Goal: Entertainment & Leisure: Consume media (video, audio)

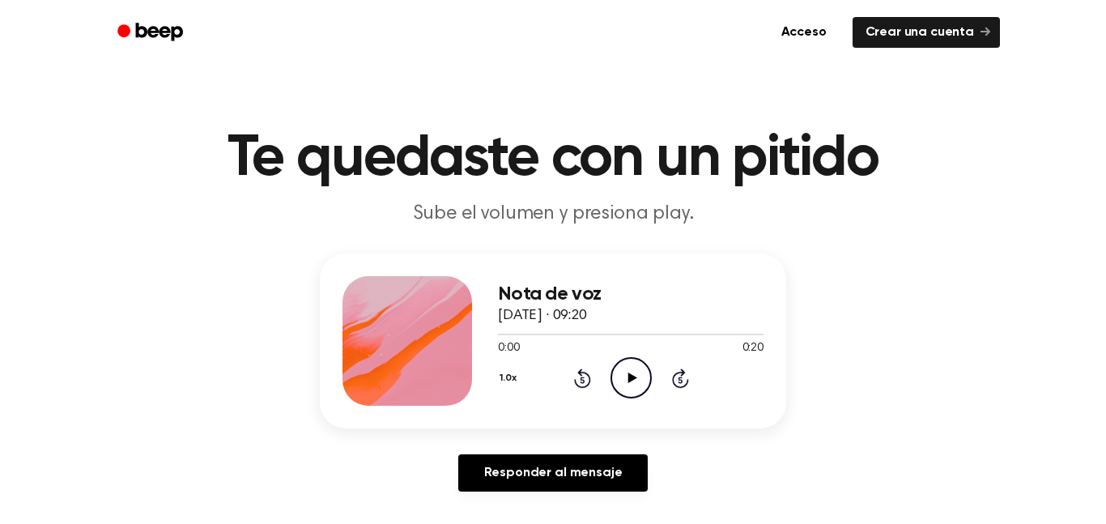
click at [619, 370] on icon "Play Audio" at bounding box center [631, 377] width 41 height 41
click at [619, 370] on icon "Pause Audio" at bounding box center [631, 377] width 41 height 41
click at [619, 370] on icon "Play Audio" at bounding box center [631, 377] width 41 height 41
click at [619, 370] on icon "Pause Audio" at bounding box center [631, 377] width 41 height 41
click at [586, 371] on icon "Rewind 5 seconds" at bounding box center [582, 378] width 18 height 21
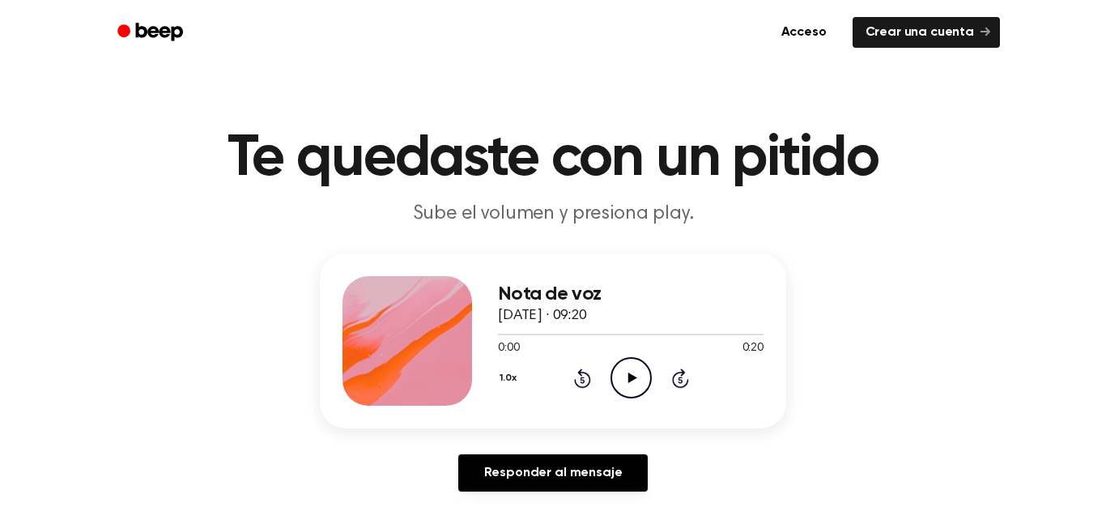
click at [633, 363] on icon "Play Audio" at bounding box center [631, 377] width 41 height 41
click at [633, 363] on icon "Pause Audio" at bounding box center [631, 377] width 41 height 41
click at [633, 361] on icon "Play Audio" at bounding box center [631, 377] width 41 height 41
click at [633, 361] on icon "Pause Audio" at bounding box center [631, 377] width 41 height 41
click at [632, 363] on icon "Play Audio" at bounding box center [631, 377] width 41 height 41
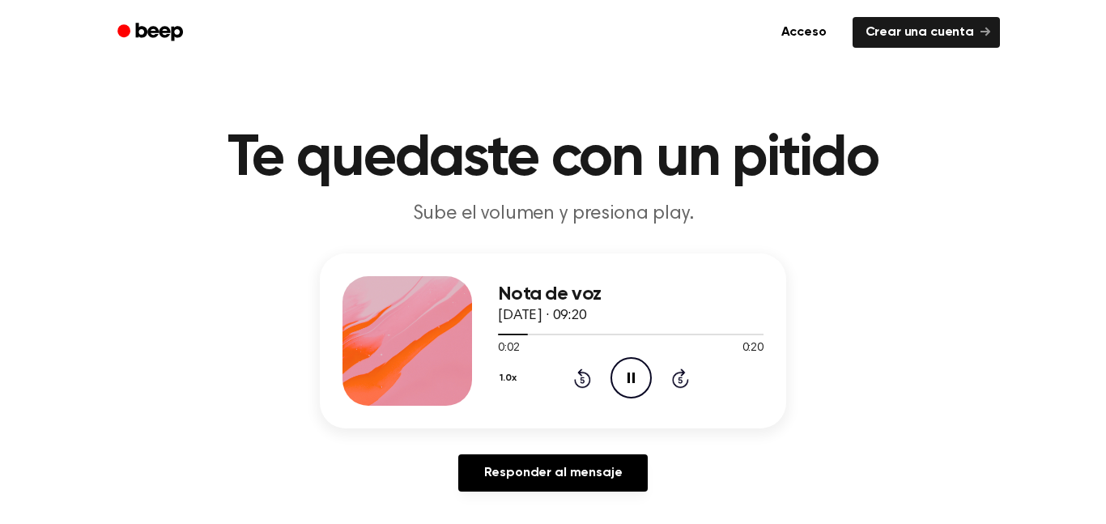
click at [632, 363] on icon "Pause Audio" at bounding box center [631, 377] width 41 height 41
click at [632, 363] on icon "Play Audio" at bounding box center [631, 377] width 41 height 41
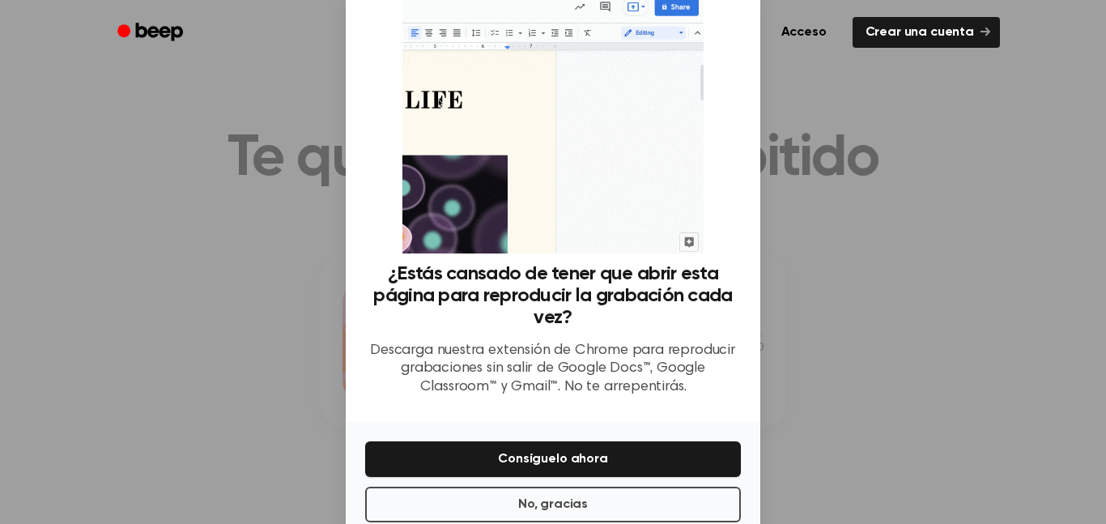
scroll to position [87, 0]
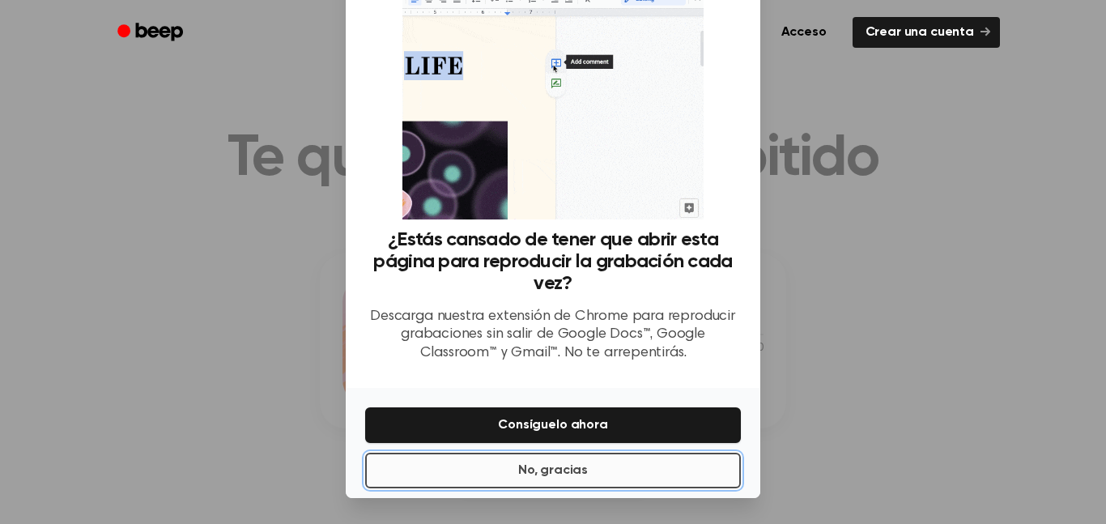
click at [640, 468] on button "No, gracias" at bounding box center [553, 471] width 376 height 36
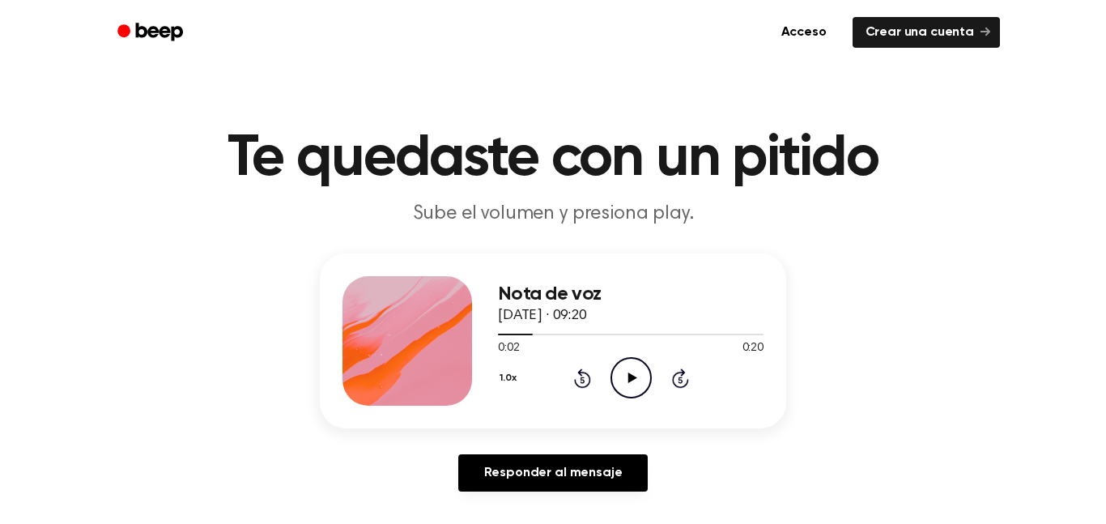
click at [637, 365] on icon "Play Audio" at bounding box center [631, 377] width 41 height 41
click at [620, 375] on icon "Pause Audio" at bounding box center [631, 377] width 41 height 41
click at [619, 373] on icon "Play Audio" at bounding box center [631, 377] width 41 height 41
click at [622, 374] on icon "Pause Audio" at bounding box center [631, 377] width 41 height 41
click at [622, 374] on icon "Play Audio" at bounding box center [631, 377] width 41 height 41
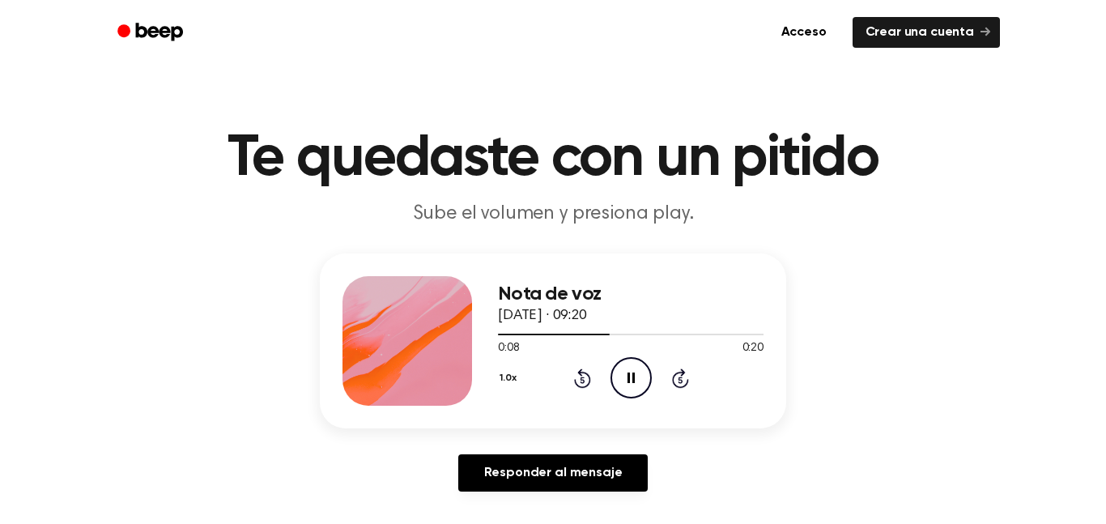
click at [622, 374] on icon "Pause Audio" at bounding box center [631, 377] width 41 height 41
click at [622, 374] on icon "Play Audio" at bounding box center [631, 377] width 41 height 41
click at [622, 374] on icon "Pause Audio" at bounding box center [631, 377] width 41 height 41
click at [622, 374] on icon "Play Audio" at bounding box center [631, 377] width 41 height 41
click at [622, 374] on icon "Pause Audio" at bounding box center [631, 377] width 41 height 41
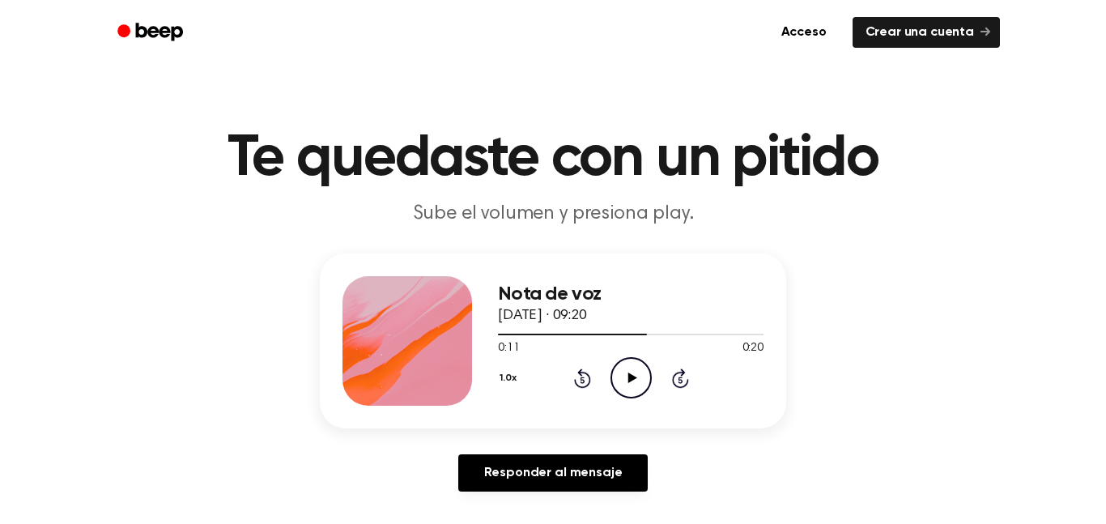
click at [622, 374] on icon "Play Audio" at bounding box center [631, 377] width 41 height 41
click at [622, 374] on icon "Pause Audio" at bounding box center [631, 377] width 41 height 41
click at [622, 374] on icon "Play Audio" at bounding box center [631, 377] width 41 height 41
click at [622, 374] on icon "Pause Audio" at bounding box center [631, 377] width 41 height 41
click at [622, 374] on icon "Play Audio" at bounding box center [631, 377] width 41 height 41
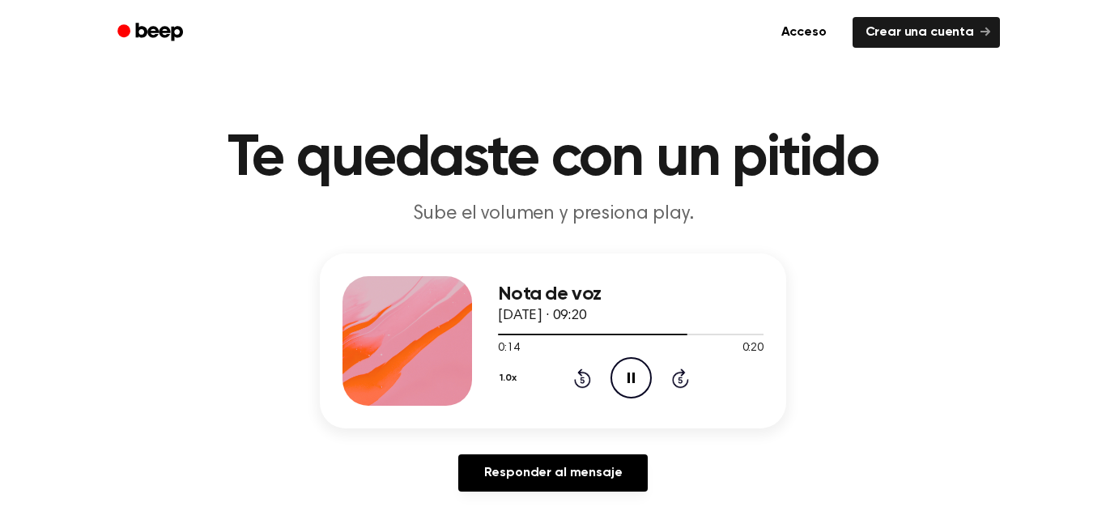
click at [622, 374] on icon "Pause Audio" at bounding box center [631, 377] width 41 height 41
click at [622, 374] on icon "Play Audio" at bounding box center [631, 377] width 41 height 41
click at [626, 375] on icon "Pause Audio" at bounding box center [631, 377] width 41 height 41
click at [626, 375] on icon "Play Audio" at bounding box center [631, 377] width 41 height 41
click at [624, 374] on icon "Pause Audio" at bounding box center [631, 377] width 41 height 41
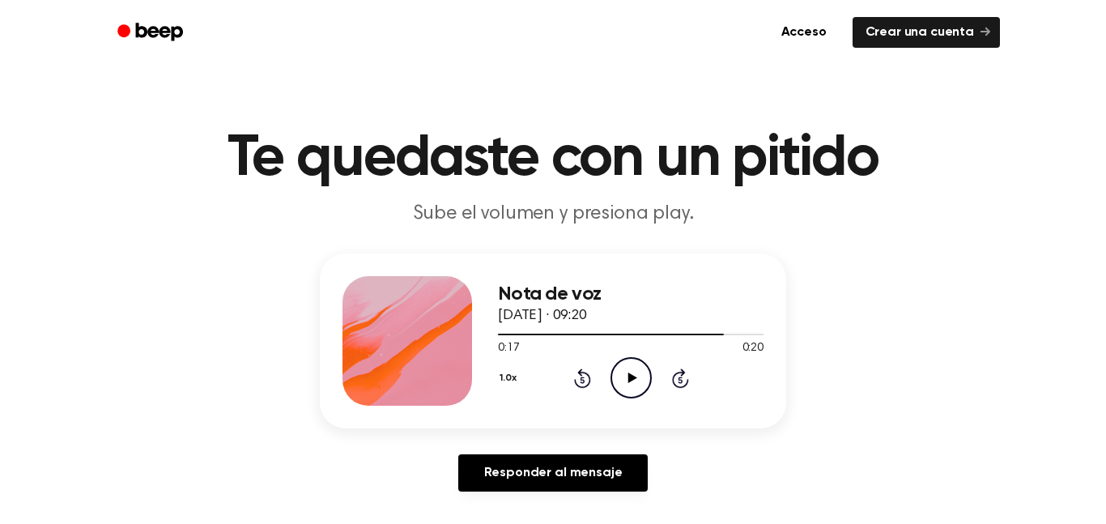
click at [588, 373] on icon "Rewind 5 seconds" at bounding box center [582, 378] width 18 height 21
click at [621, 376] on icon "Play Audio" at bounding box center [631, 377] width 41 height 41
click at [626, 369] on icon "Pause Audio" at bounding box center [631, 377] width 41 height 41
click at [627, 371] on icon "Play Audio" at bounding box center [631, 377] width 41 height 41
click at [627, 371] on icon "Pause Audio" at bounding box center [631, 377] width 41 height 41
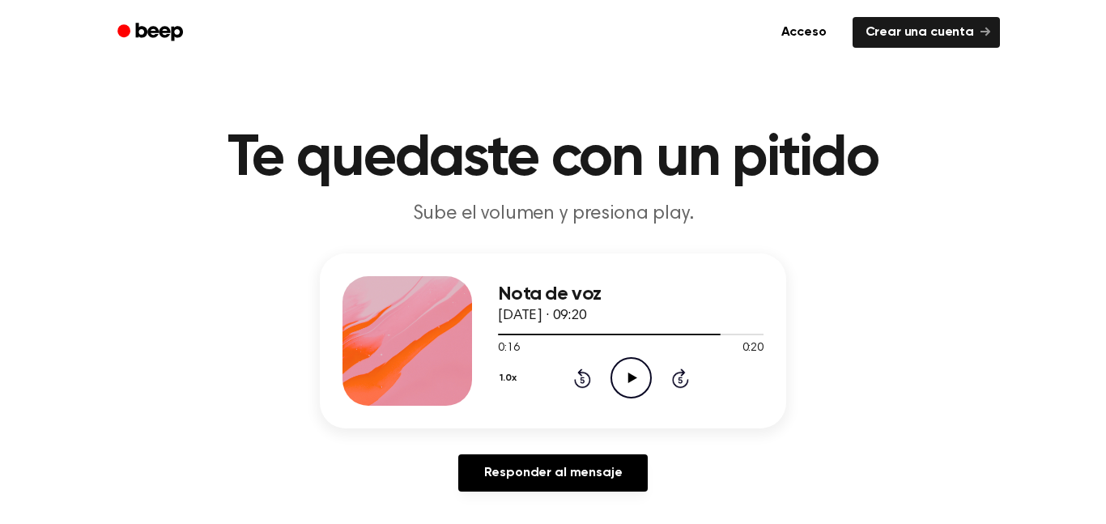
click at [627, 371] on icon "Play Audio" at bounding box center [631, 377] width 41 height 41
click at [627, 371] on icon "Pause Audio" at bounding box center [631, 377] width 41 height 41
click at [627, 371] on icon "Play Audio" at bounding box center [631, 377] width 41 height 41
click at [627, 371] on icon "Pause Audio" at bounding box center [631, 377] width 41 height 41
click at [627, 371] on icon "Play Audio" at bounding box center [631, 377] width 41 height 41
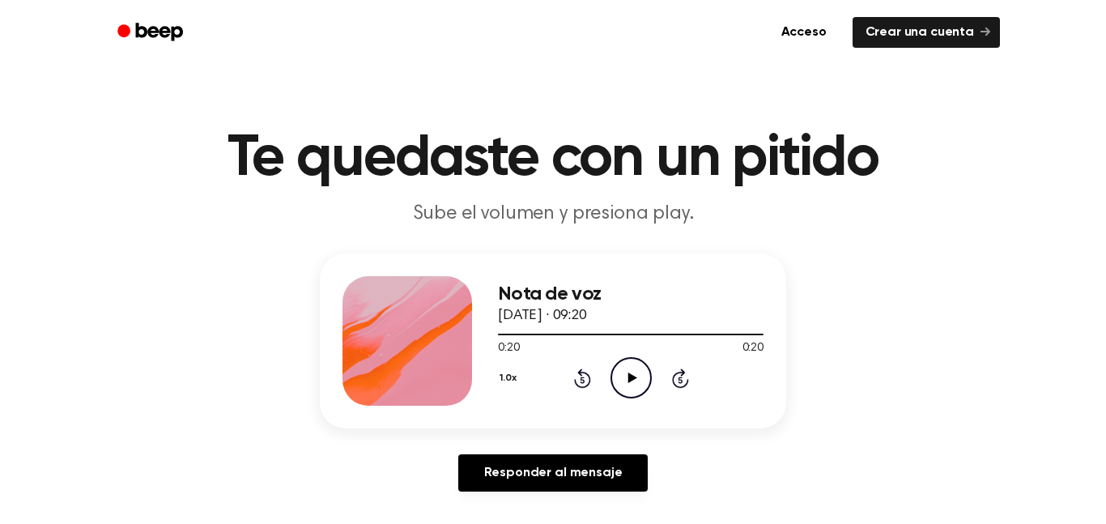
click at [581, 378] on icon at bounding box center [582, 380] width 4 height 6
click at [638, 371] on icon "Play Audio" at bounding box center [631, 377] width 41 height 41
